Goal: Information Seeking & Learning: Learn about a topic

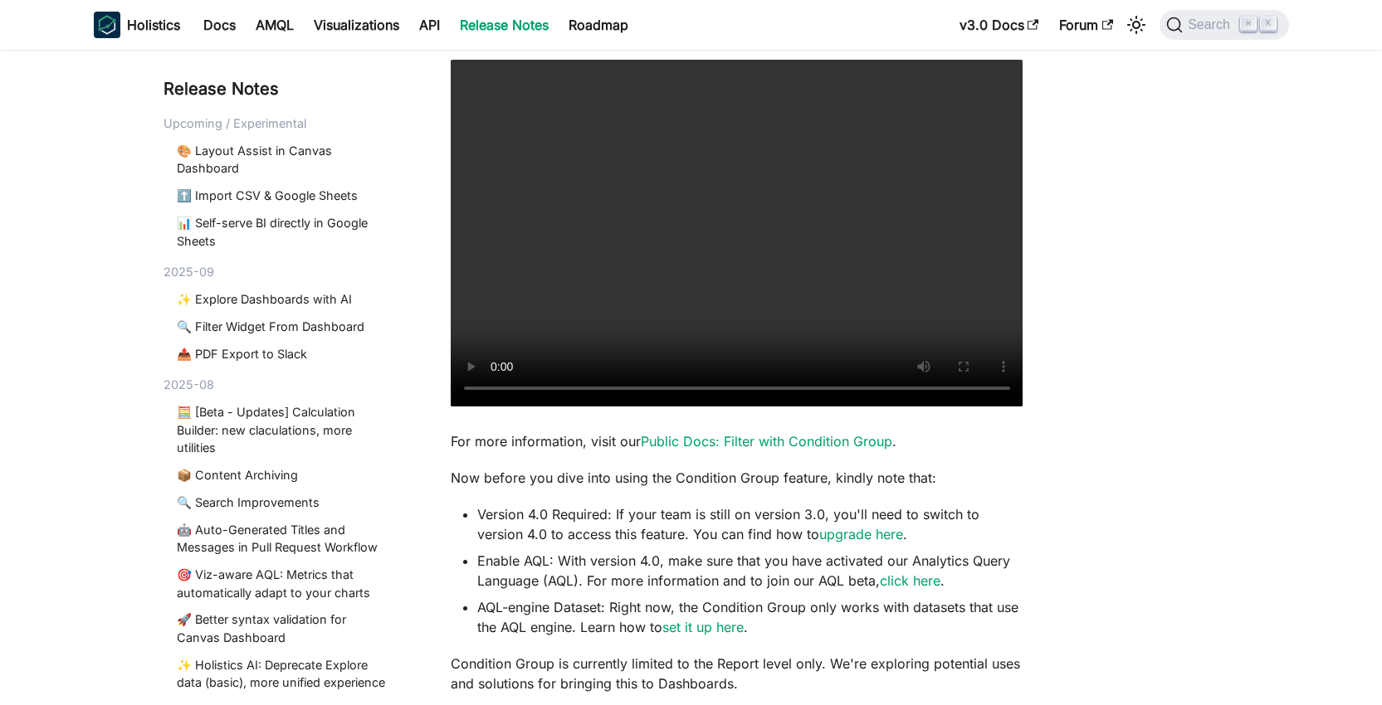
scroll to position [345, 0]
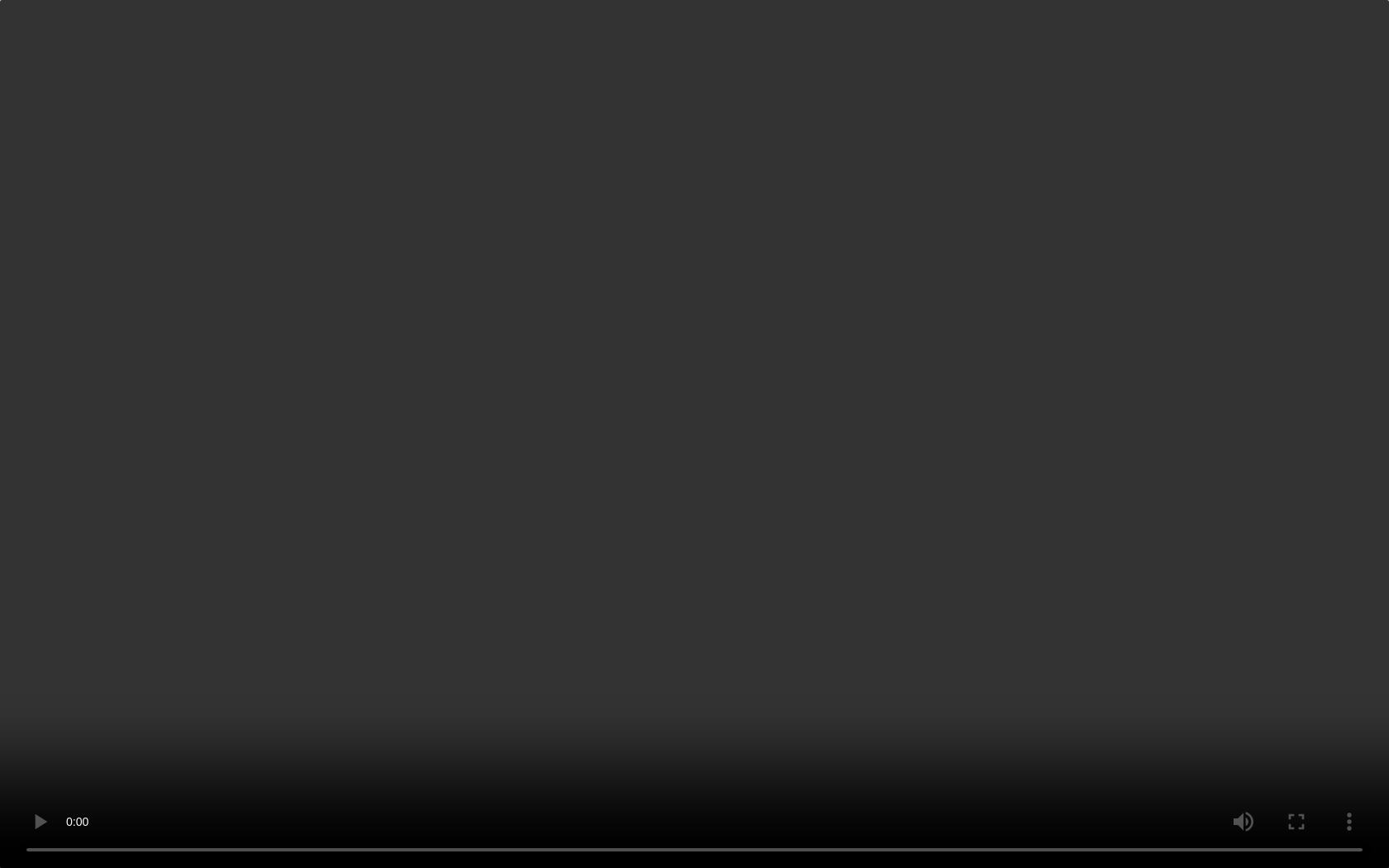
click at [740, 341] on video "Your browser does not support embedding video, but you can download it ." at bounding box center [694, 434] width 1389 height 868
click at [346, 615] on video "Your browser does not support embedding video, but you can download it ." at bounding box center [694, 434] width 1389 height 868
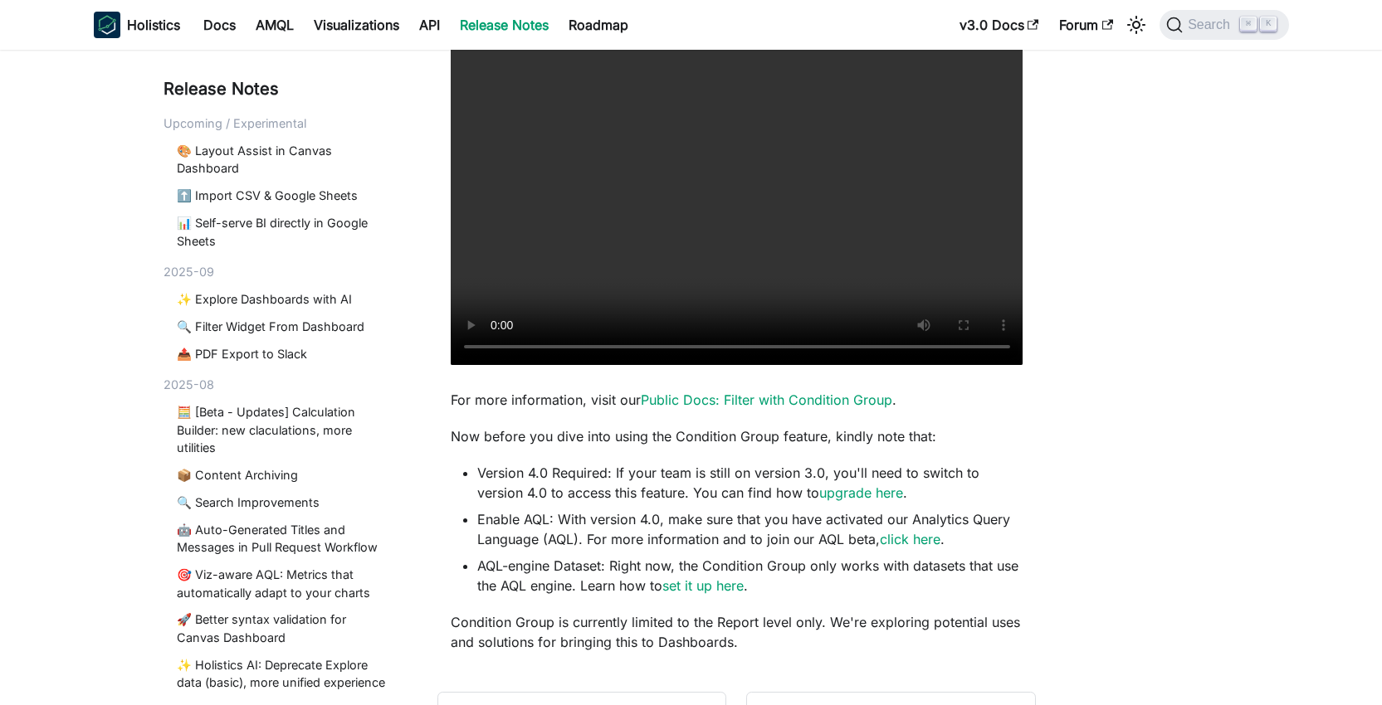
scroll to position [397, 0]
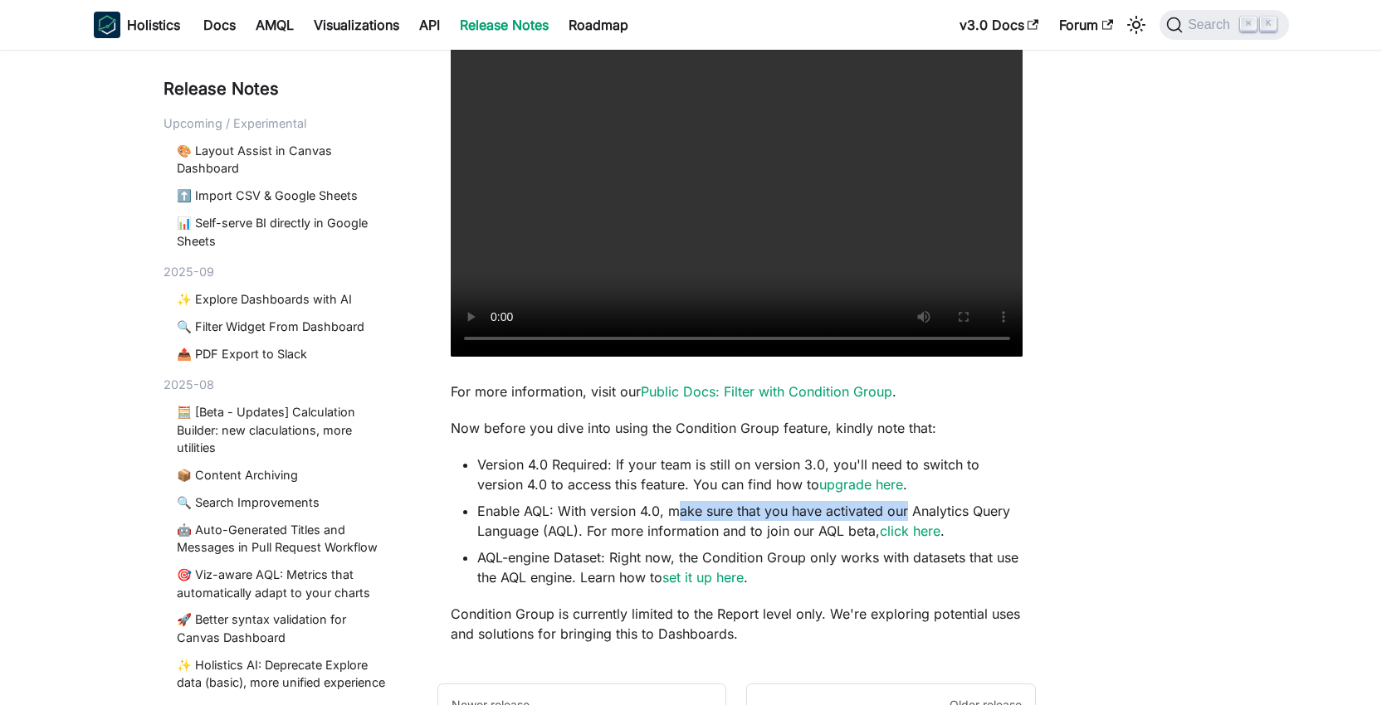
drag, startPoint x: 673, startPoint y: 514, endPoint x: 906, endPoint y: 514, distance: 233.2
click at [903, 513] on li "Enable AQL: With version 4.0, make sure that you have activated our Analytics Q…" at bounding box center [750, 521] width 546 height 40
drag, startPoint x: 943, startPoint y: 506, endPoint x: 961, endPoint y: 506, distance: 18.3
click at [961, 506] on li "Enable AQL: With version 4.0, make sure that you have activated our Analytics Q…" at bounding box center [750, 521] width 546 height 40
drag, startPoint x: 608, startPoint y: 532, endPoint x: 756, endPoint y: 531, distance: 147.7
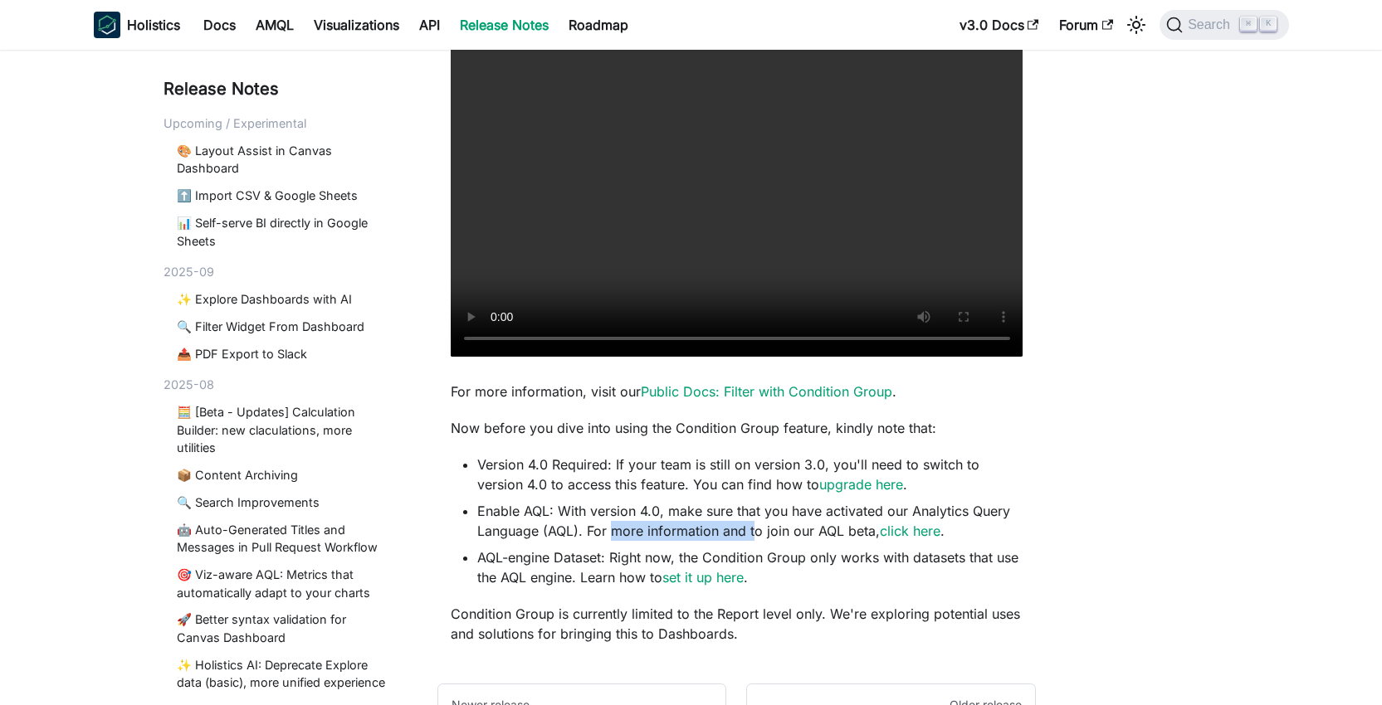
click at [756, 531] on li "Enable AQL: With version 4.0, make sure that you have activated our Analytics Q…" at bounding box center [750, 521] width 546 height 40
drag, startPoint x: 505, startPoint y: 557, endPoint x: 579, endPoint y: 555, distance: 74.7
click at [579, 556] on li "AQL-engine Dataset: Right now, the Condition Group only works with datasets tha…" at bounding box center [750, 568] width 546 height 40
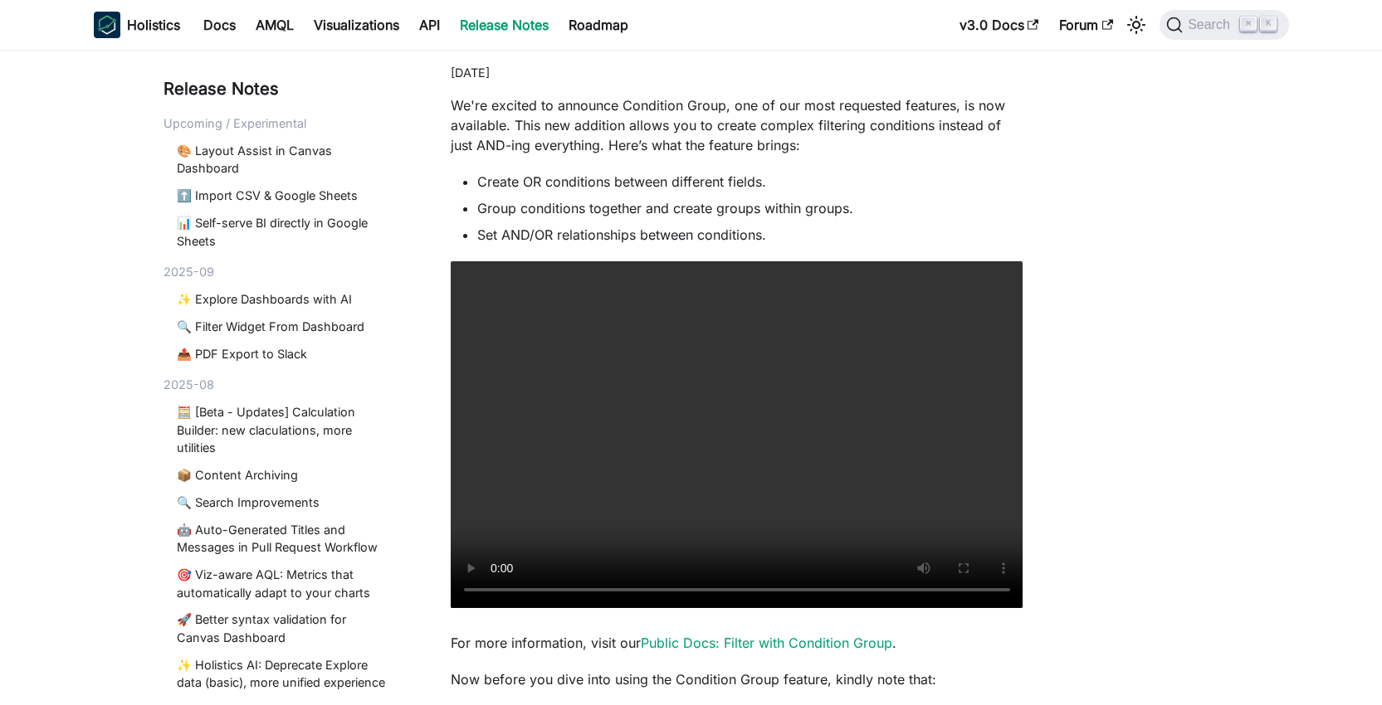
scroll to position [0, 0]
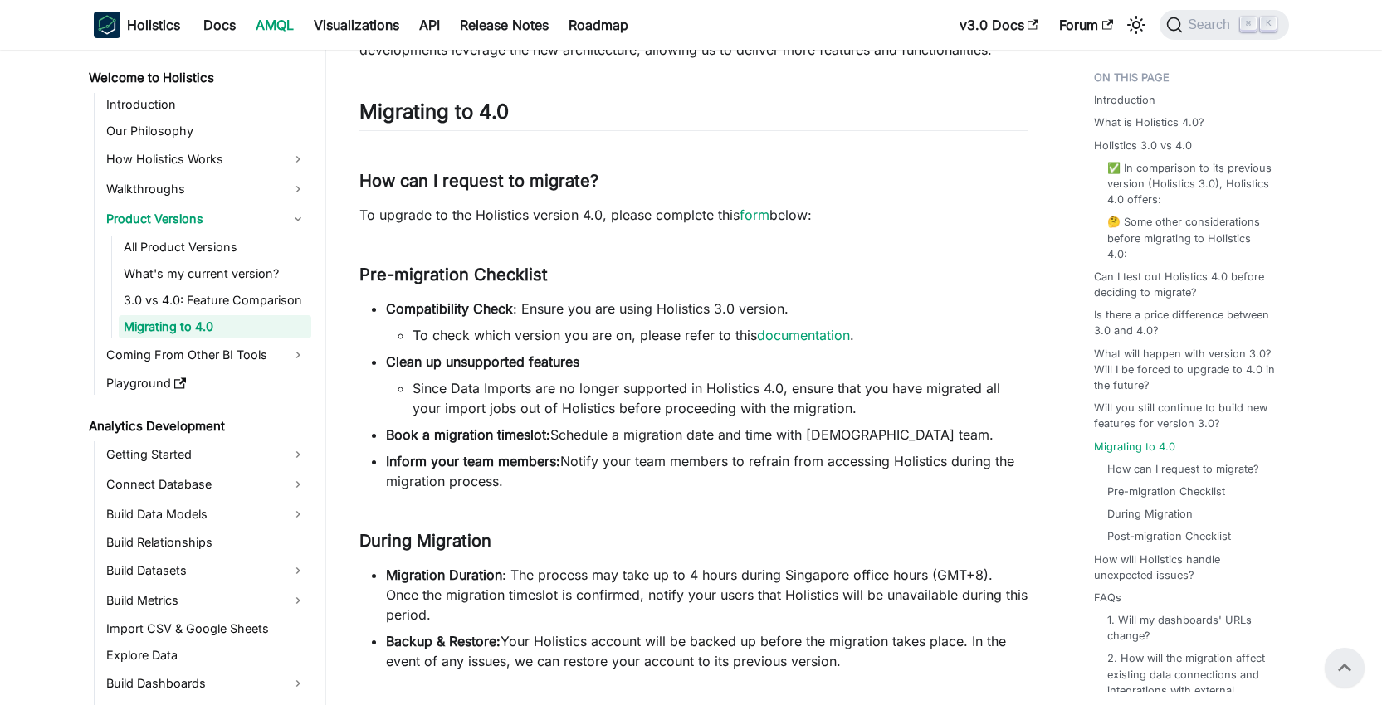
scroll to position [2768, 0]
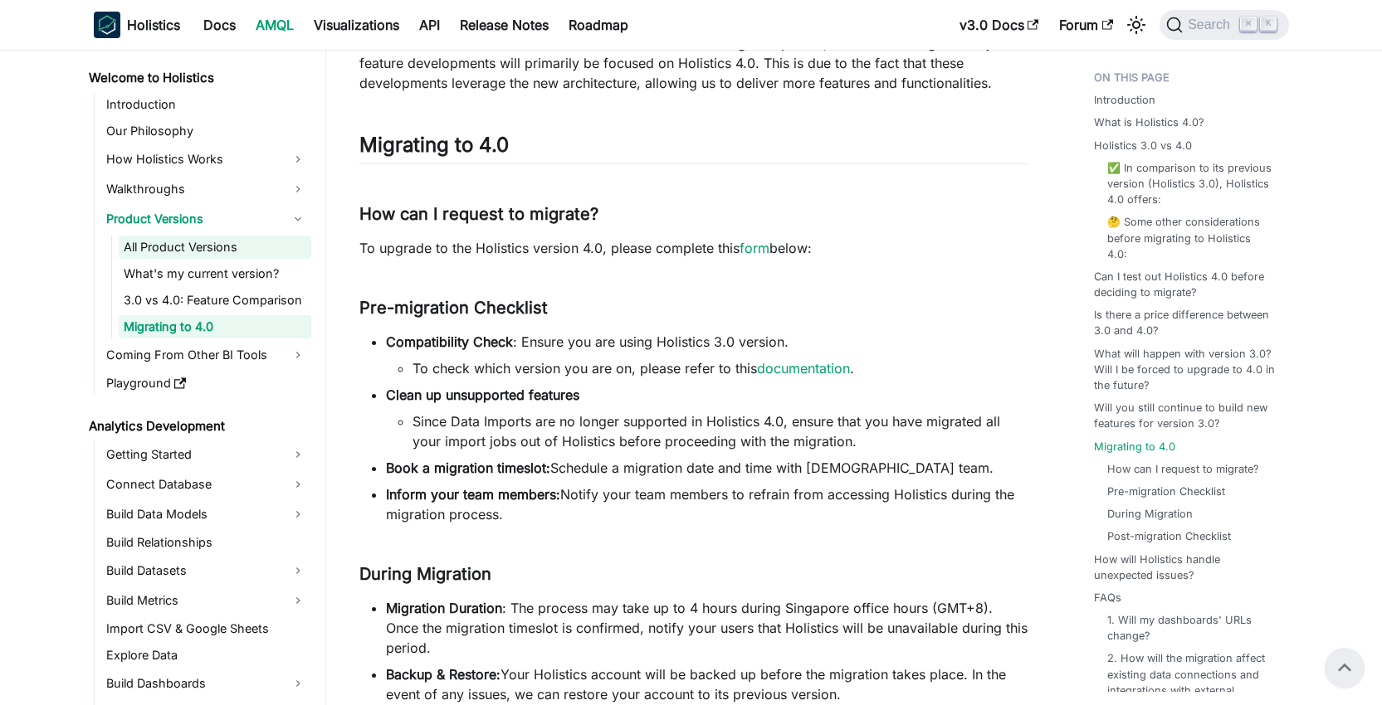
click at [206, 254] on link "All Product Versions" at bounding box center [215, 247] width 193 height 23
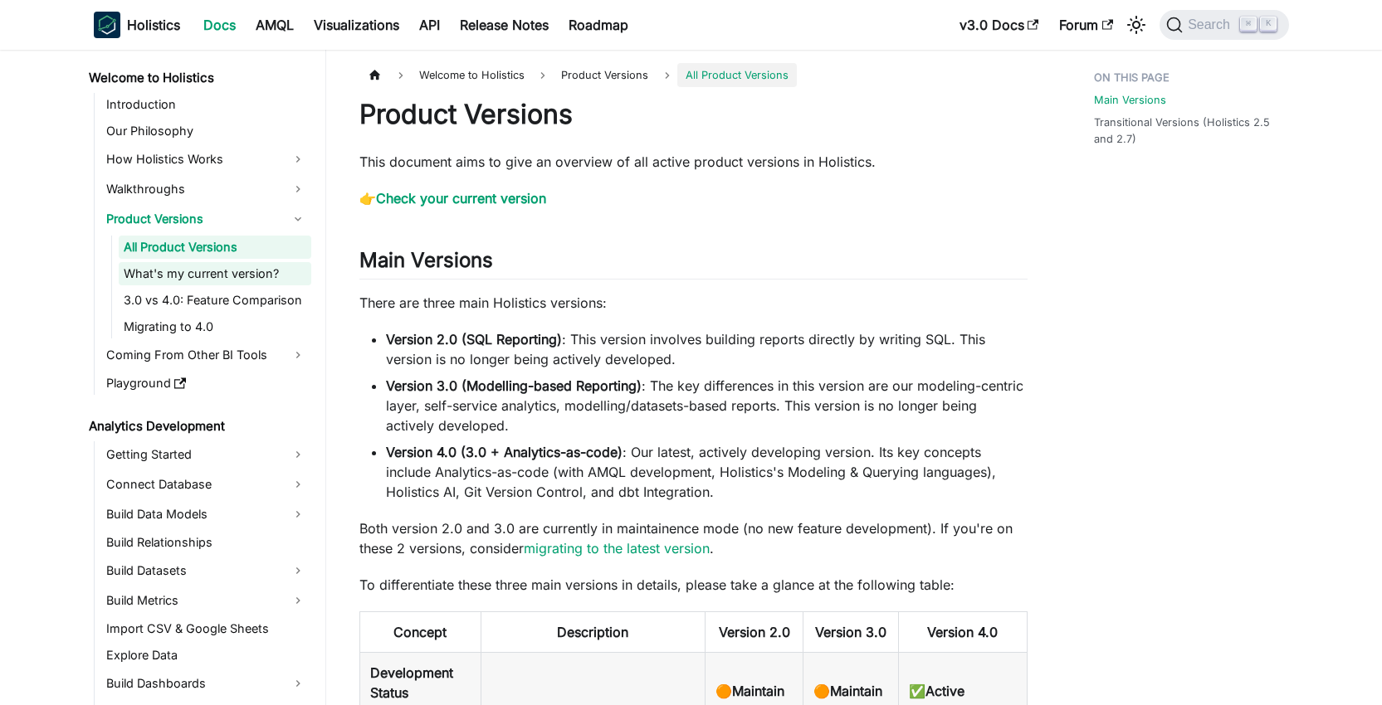
click at [208, 271] on link "What's my current version?" at bounding box center [215, 273] width 193 height 23
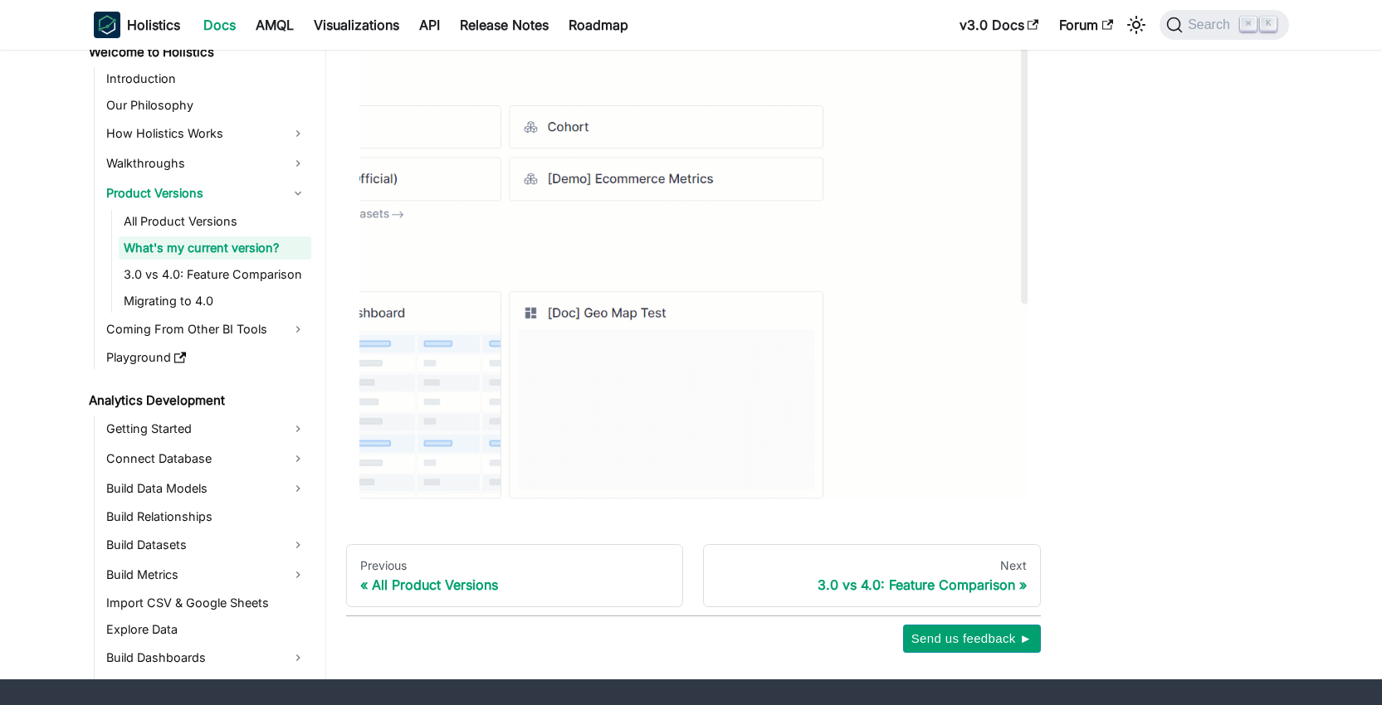
scroll to position [515, 0]
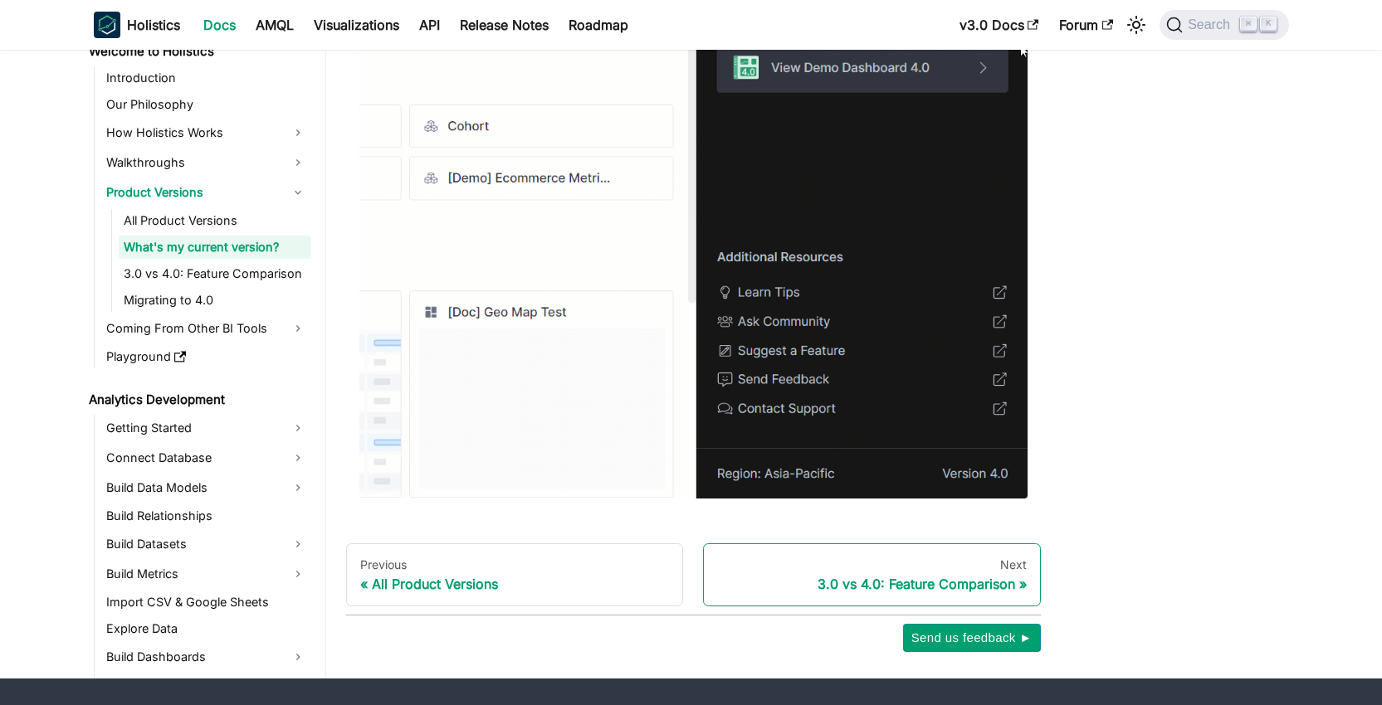
click at [953, 584] on div "3.0 vs 4.0: Feature Comparison" at bounding box center [872, 584] width 310 height 17
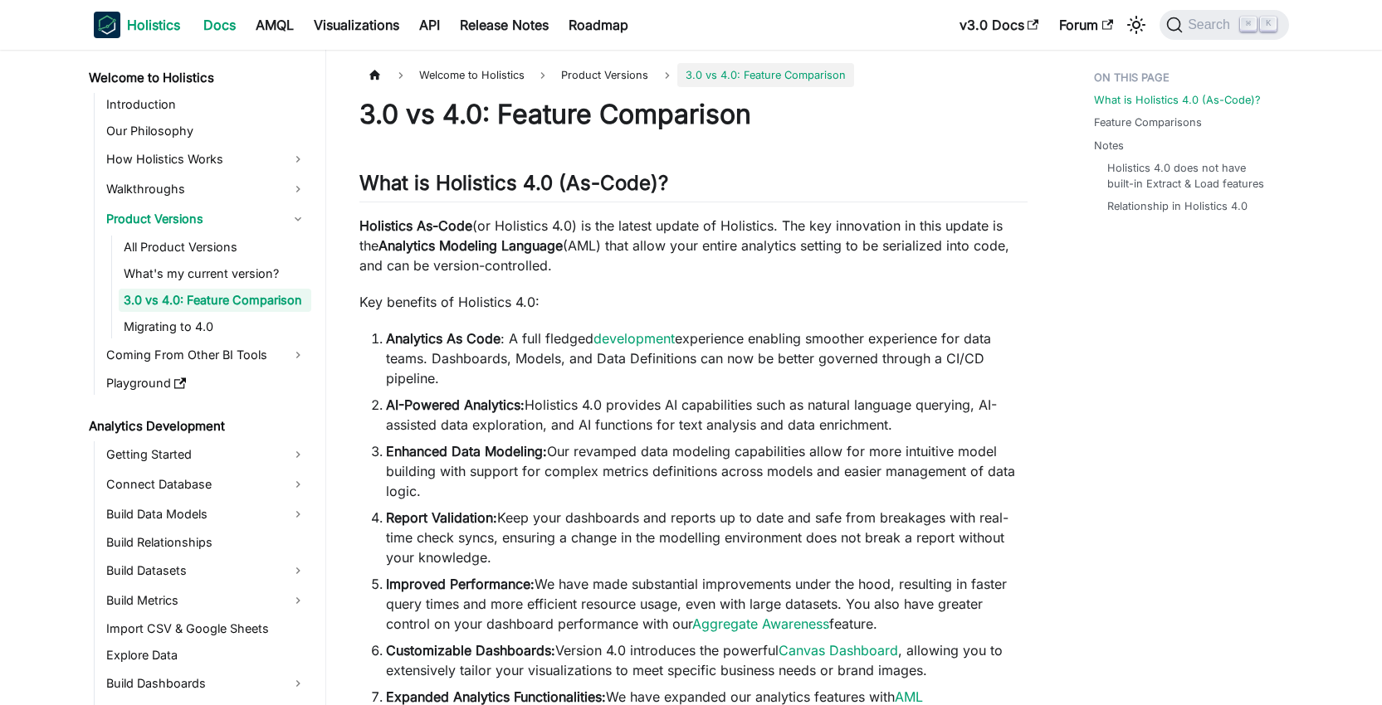
click at [104, 18] on img "Main" at bounding box center [107, 25] width 27 height 27
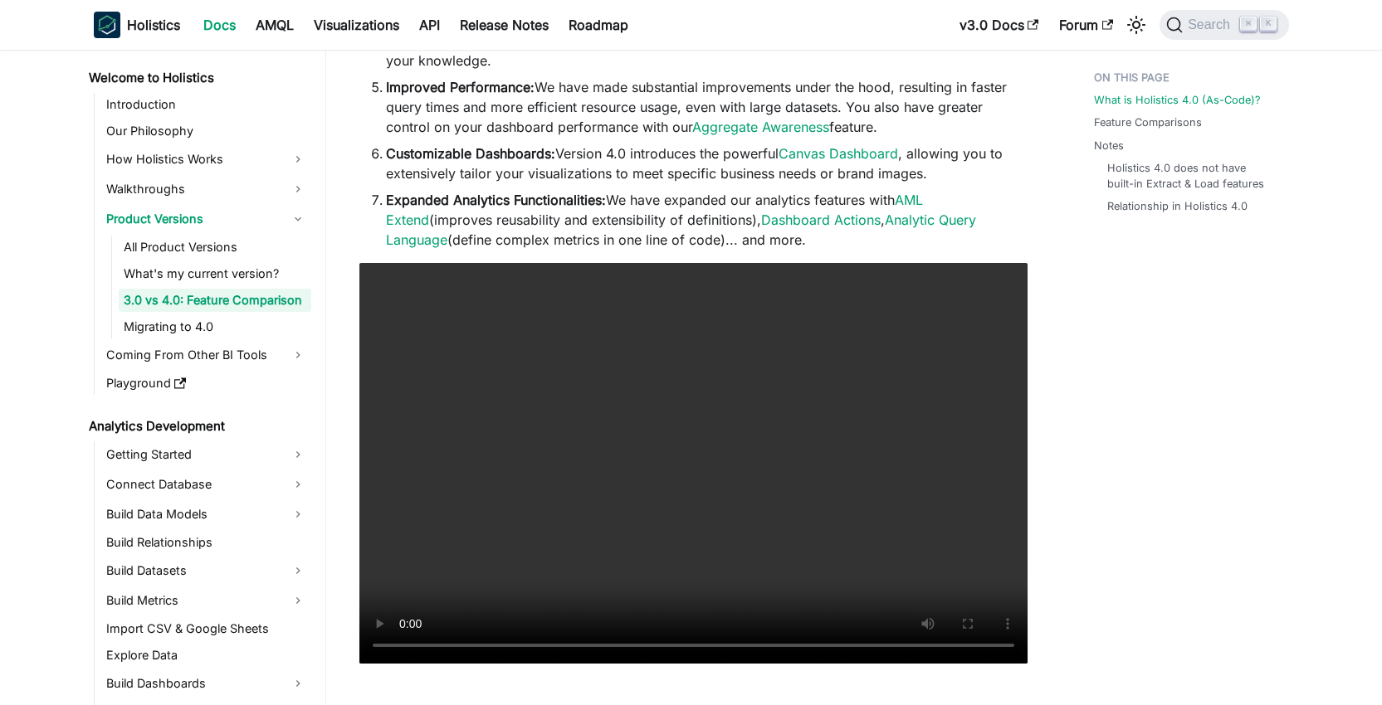
scroll to position [589, 0]
